Goal: Check status: Check status

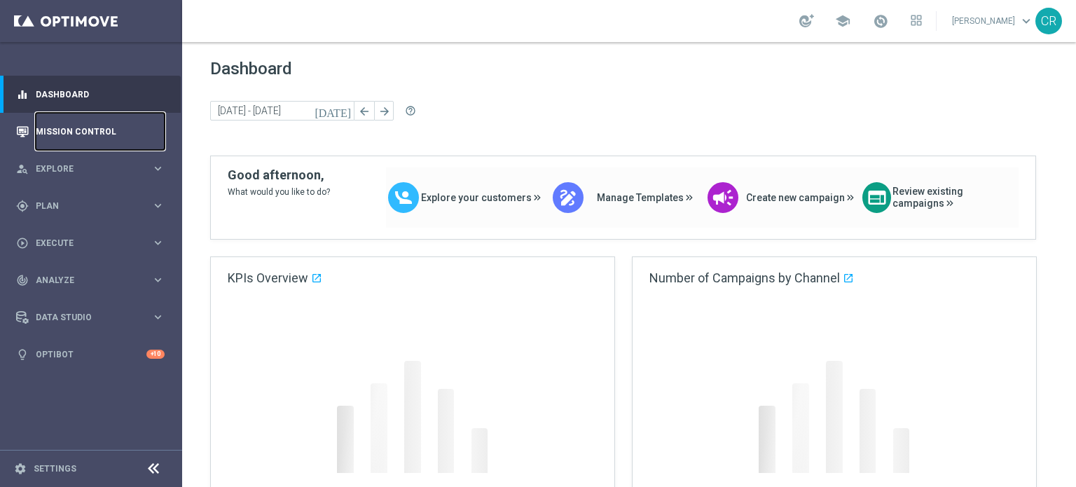
click at [101, 131] on link "Mission Control" at bounding box center [100, 131] width 129 height 37
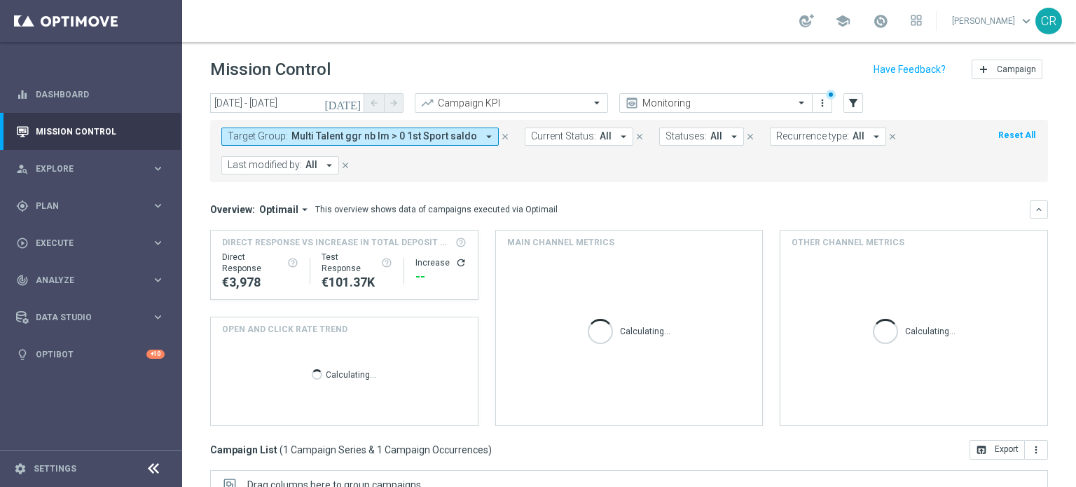
click at [353, 99] on icon "[DATE]" at bounding box center [343, 103] width 38 height 13
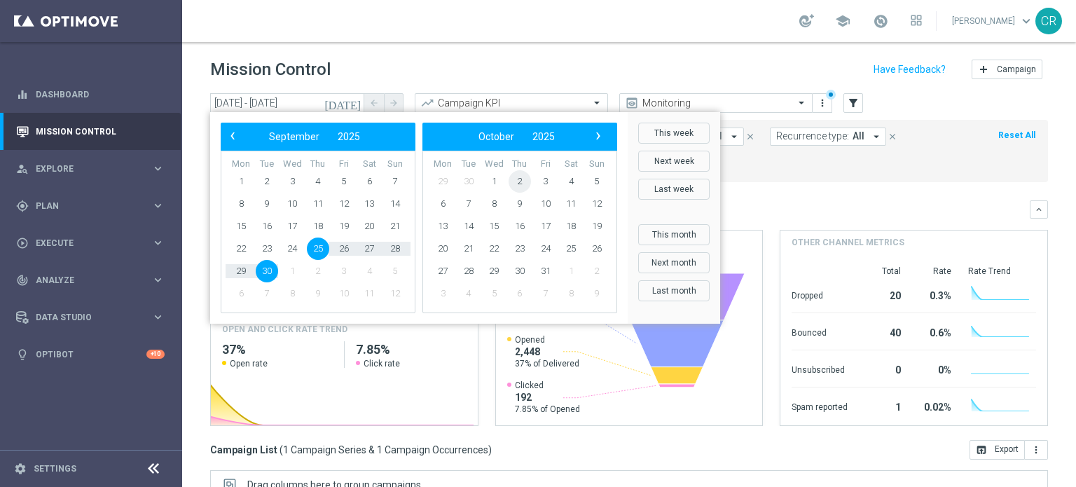
click at [523, 184] on span "2" at bounding box center [520, 181] width 22 height 22
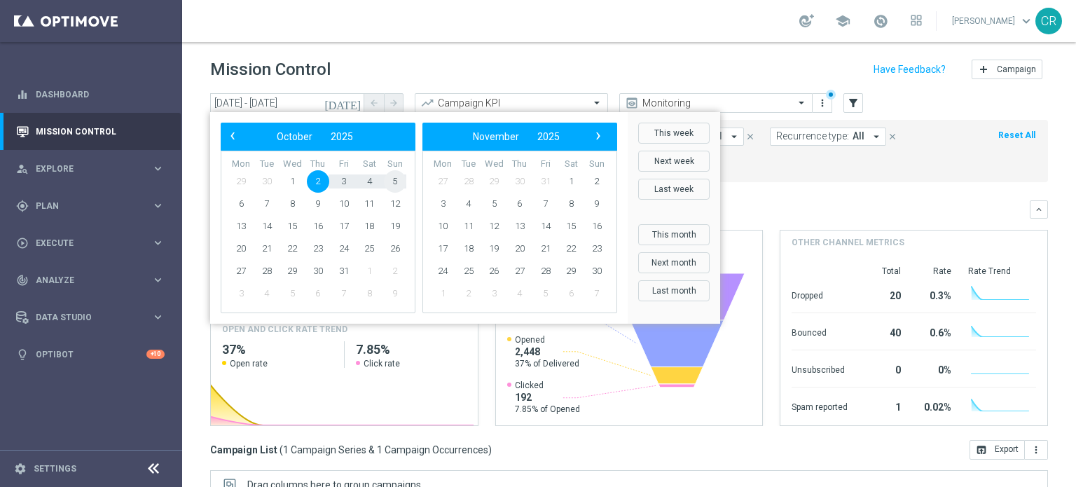
click at [395, 182] on span "5" at bounding box center [395, 181] width 22 height 22
type input "[DATE] - [DATE]"
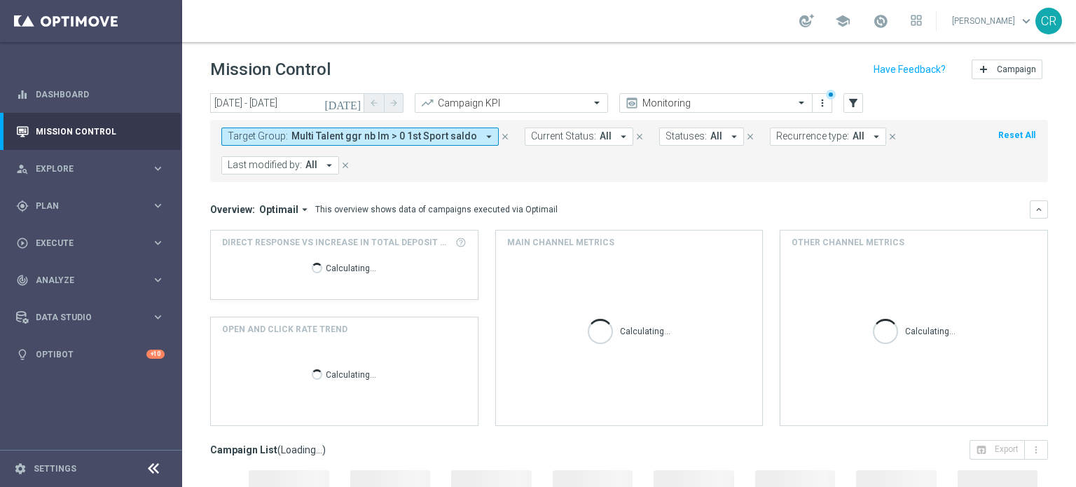
click at [443, 132] on span "Multi Talent ggr nb lm > 0 1st Sport saldo" at bounding box center [384, 136] width 186 height 12
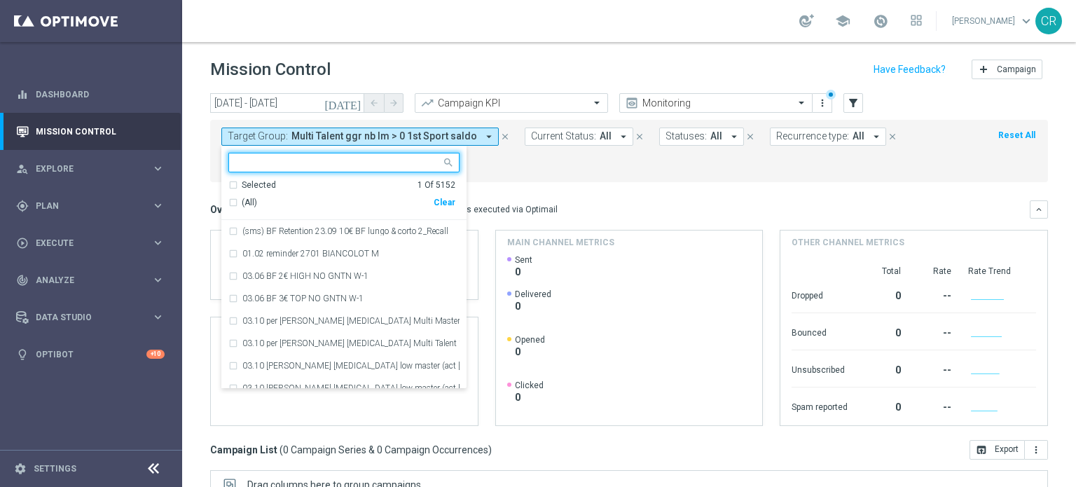
click at [0, 0] on div "Clear" at bounding box center [0, 0] width 0 height 0
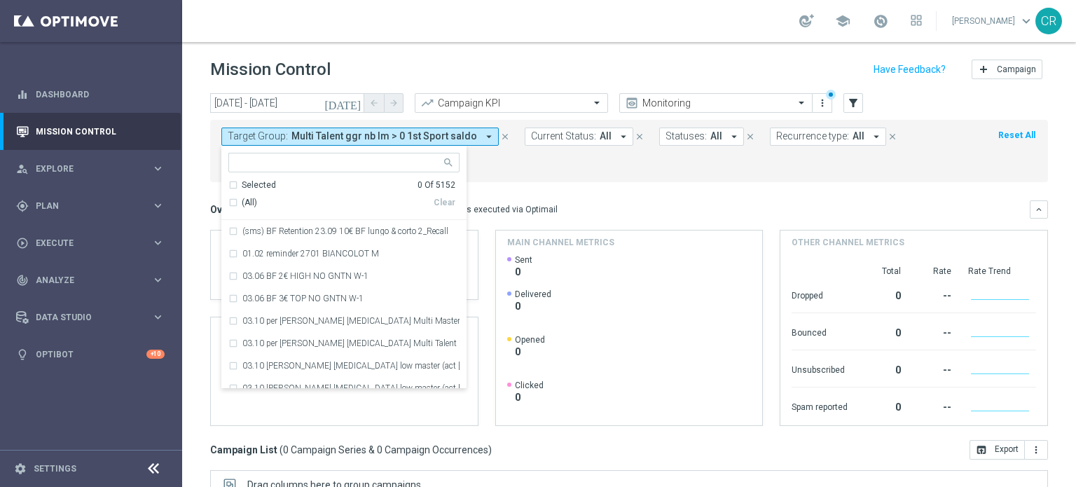
click at [356, 160] on input "text" at bounding box center [338, 163] width 205 height 12
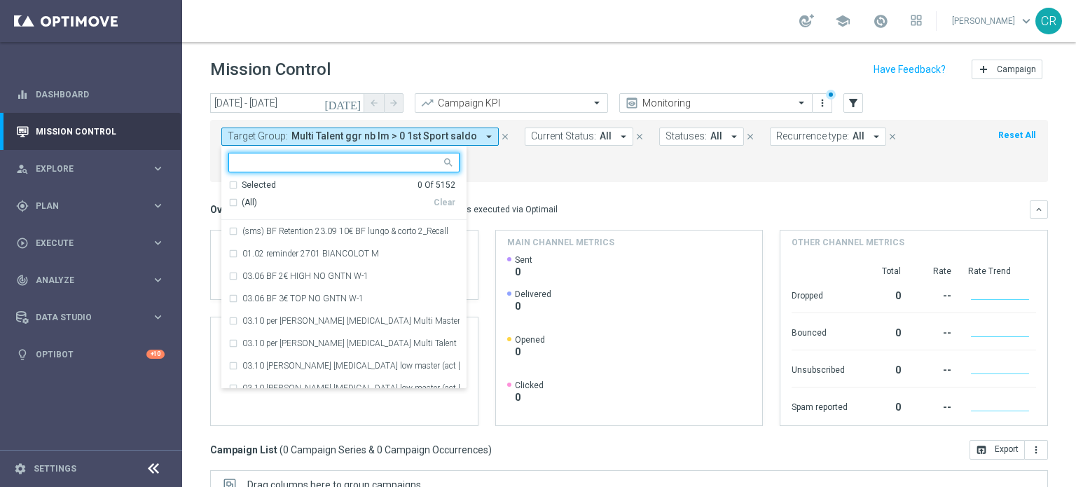
paste input "Multi Master Low NO saldo"
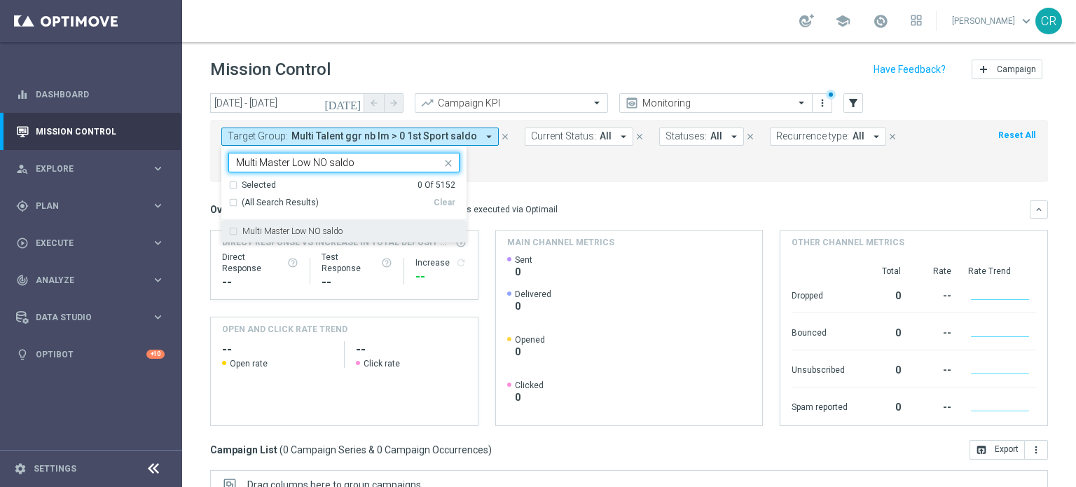
click at [345, 231] on div "Multi Master Low NO saldo" at bounding box center [350, 231] width 217 height 8
type input "Multi Master Low NO saldo"
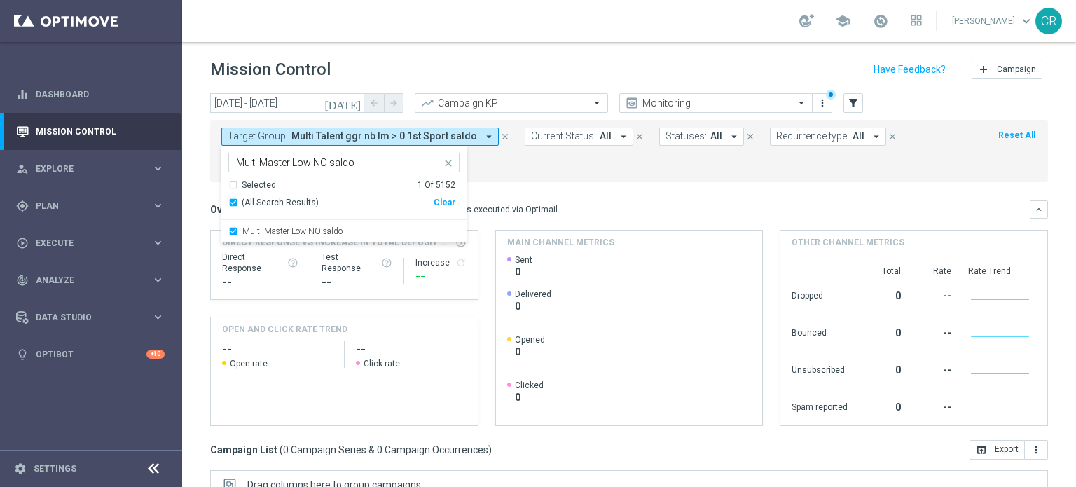
click at [644, 186] on mini-dashboard "Overview: Optimail arrow_drop_down This overview shows data of campaigns execut…" at bounding box center [629, 311] width 838 height 258
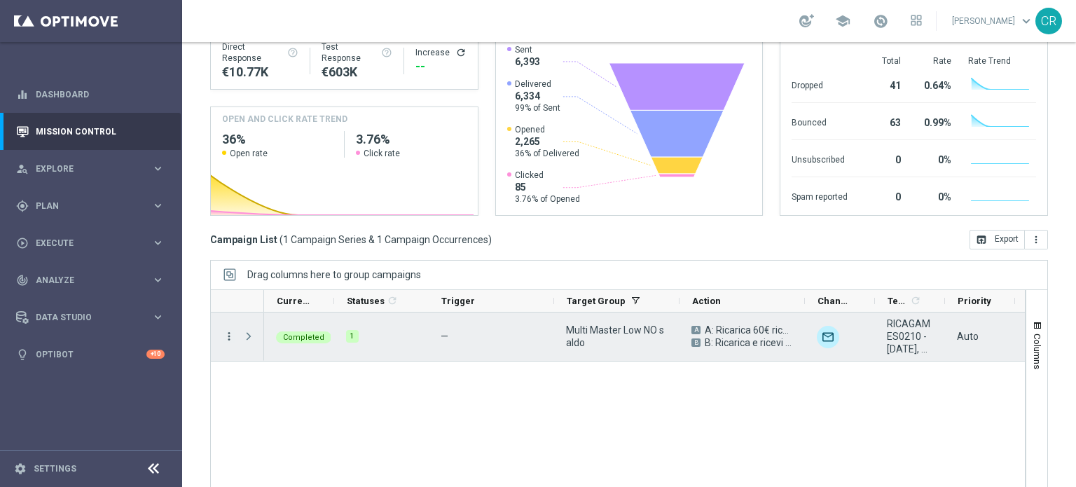
click at [224, 333] on icon "more_vert" at bounding box center [229, 336] width 13 height 13
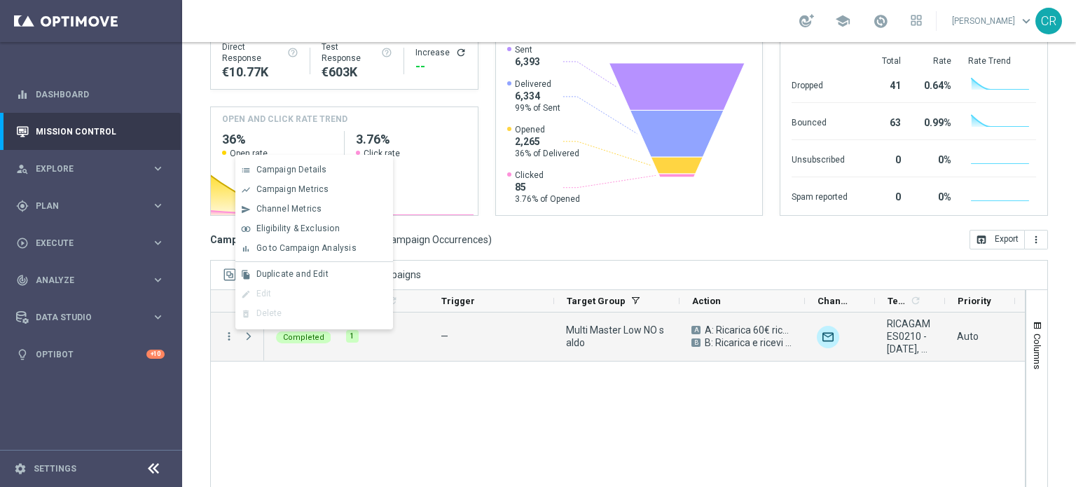
click at [550, 417] on div "Multi Master Low NO saldo A A: Ricarica 60€ ricevi 10€ tutti i giochi, ricarica…" at bounding box center [644, 408] width 761 height 192
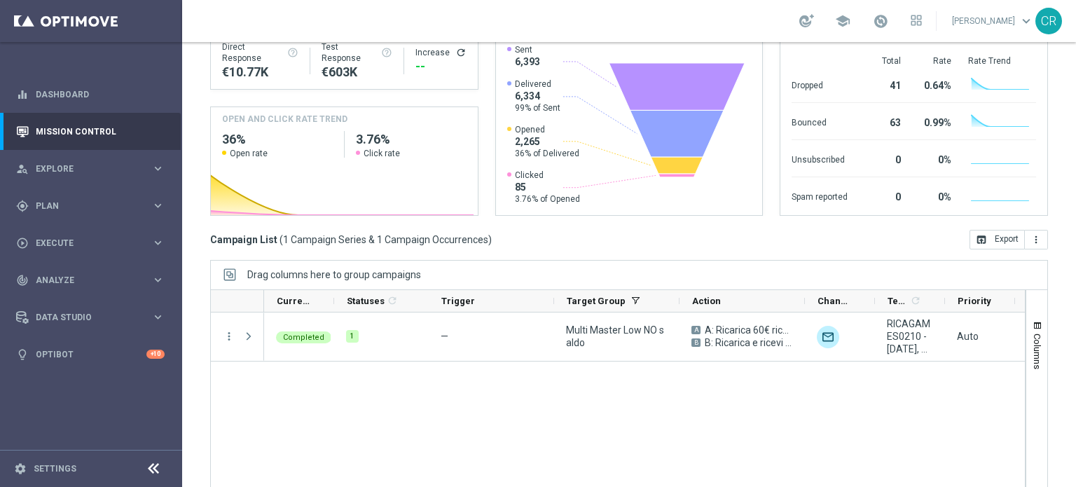
click at [951, 418] on div "Multi Master Low NO saldo A A: Ricarica 60€ ricevi 10€ tutti i giochi, ricarica…" at bounding box center [644, 408] width 761 height 192
